Goal: Contribute content: Add original content to the website for others to see

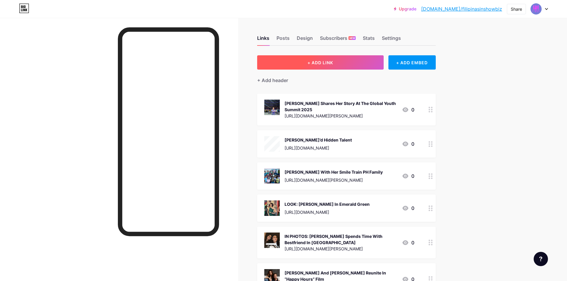
click at [305, 56] on button "+ ADD LINK" at bounding box center [320, 62] width 126 height 14
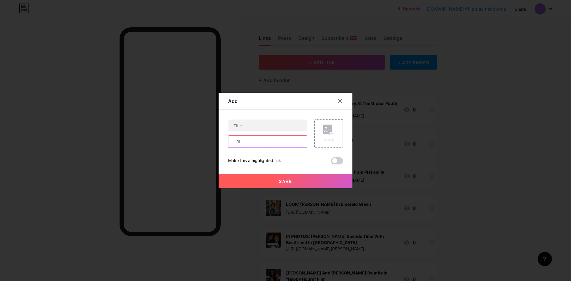
click at [267, 141] on input "text" at bounding box center [267, 142] width 79 height 12
paste input "[URL][DOMAIN_NAME][PERSON_NAME]"
type input "[URL][DOMAIN_NAME][PERSON_NAME]"
click at [265, 125] on input "text" at bounding box center [267, 126] width 79 height 12
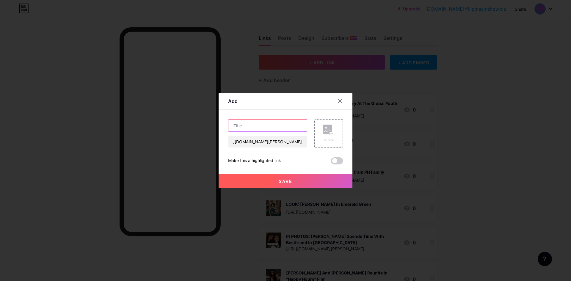
scroll to position [0, 0]
paste input "[PERSON_NAME] Clarifies Pushing Incident Between Her Sister & A Fan During Meet…"
type input "[PERSON_NAME] Clarifies Pushing Incident Between Her Sister & A Fan During Meet…"
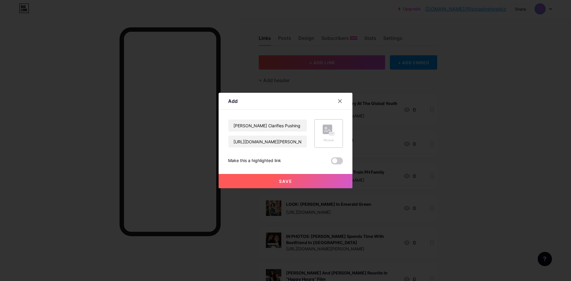
click at [323, 126] on rect at bounding box center [328, 130] width 10 height 10
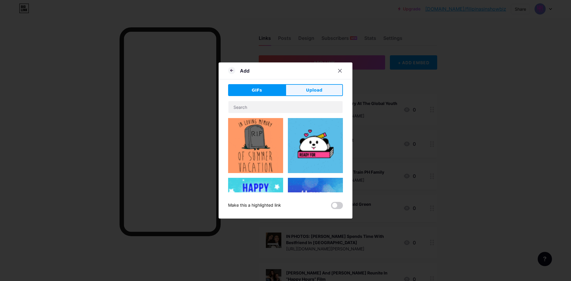
click at [309, 92] on span "Upload" at bounding box center [314, 90] width 16 height 6
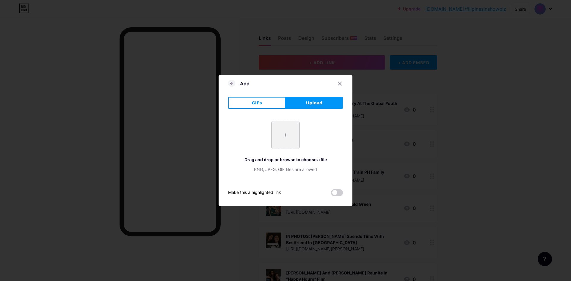
click at [283, 134] on input "file" at bounding box center [286, 135] width 28 height 28
type input "C:\fakepath\reginevelasquez.jpg"
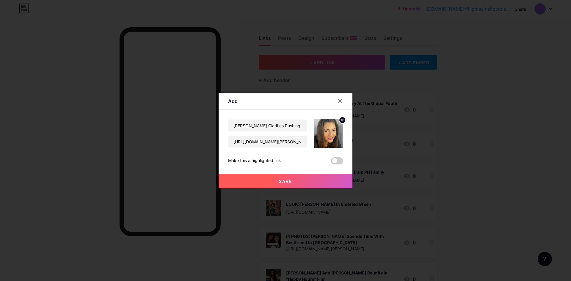
click at [286, 179] on span "Save" at bounding box center [285, 181] width 13 height 5
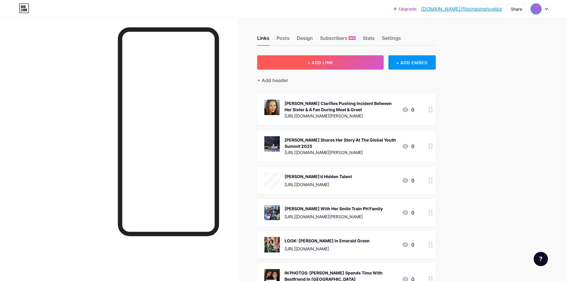
click at [321, 65] on button "+ ADD LINK" at bounding box center [320, 62] width 126 height 14
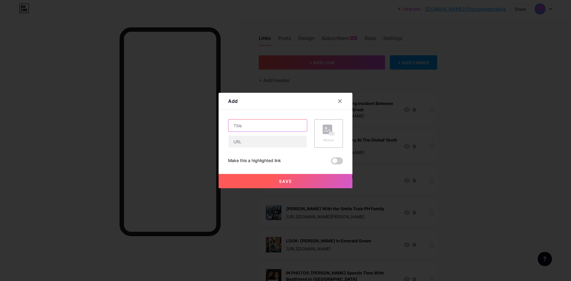
click at [245, 126] on input "text" at bounding box center [267, 126] width 79 height 12
paste input "[PERSON_NAME] Announces New Album: “The Life Of A Showgirl”"
type input "[PERSON_NAME] Announces New Album: “The Life Of A Showgirl”"
click at [242, 138] on input "text" at bounding box center [267, 142] width 79 height 12
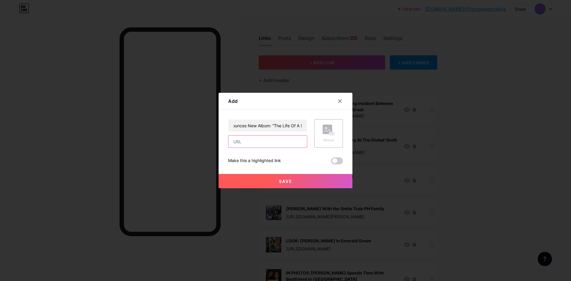
scroll to position [0, 0]
paste input "[URL][DOMAIN_NAME][PERSON_NAME]"
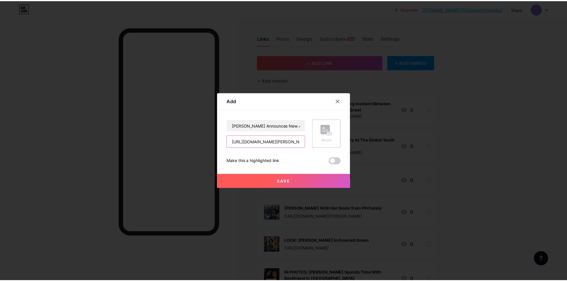
scroll to position [0, 105]
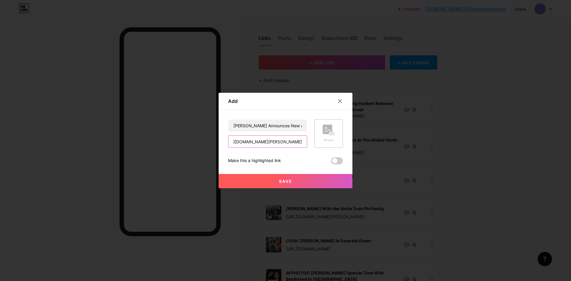
type input "[URL][DOMAIN_NAME][PERSON_NAME]"
click at [326, 131] on rect at bounding box center [328, 130] width 10 height 10
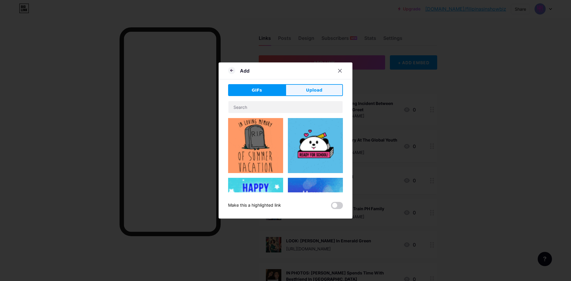
click at [307, 89] on span "Upload" at bounding box center [314, 90] width 16 height 6
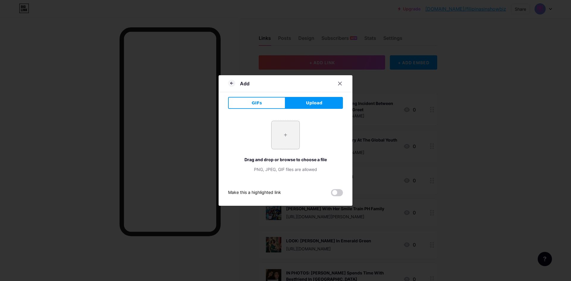
click at [287, 136] on input "file" at bounding box center [286, 135] width 28 height 28
type input "C:\fakepath\taylorswift-ts12-thelifeofashowgirl6.jpg"
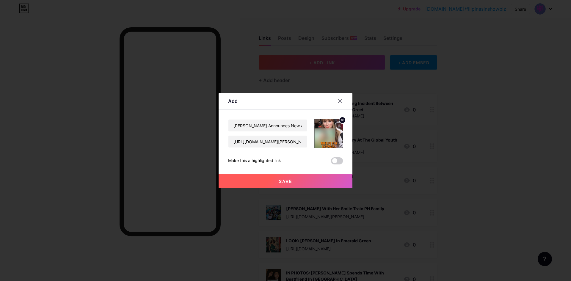
click at [283, 179] on span "Save" at bounding box center [285, 181] width 13 height 5
